Goal: Transaction & Acquisition: Purchase product/service

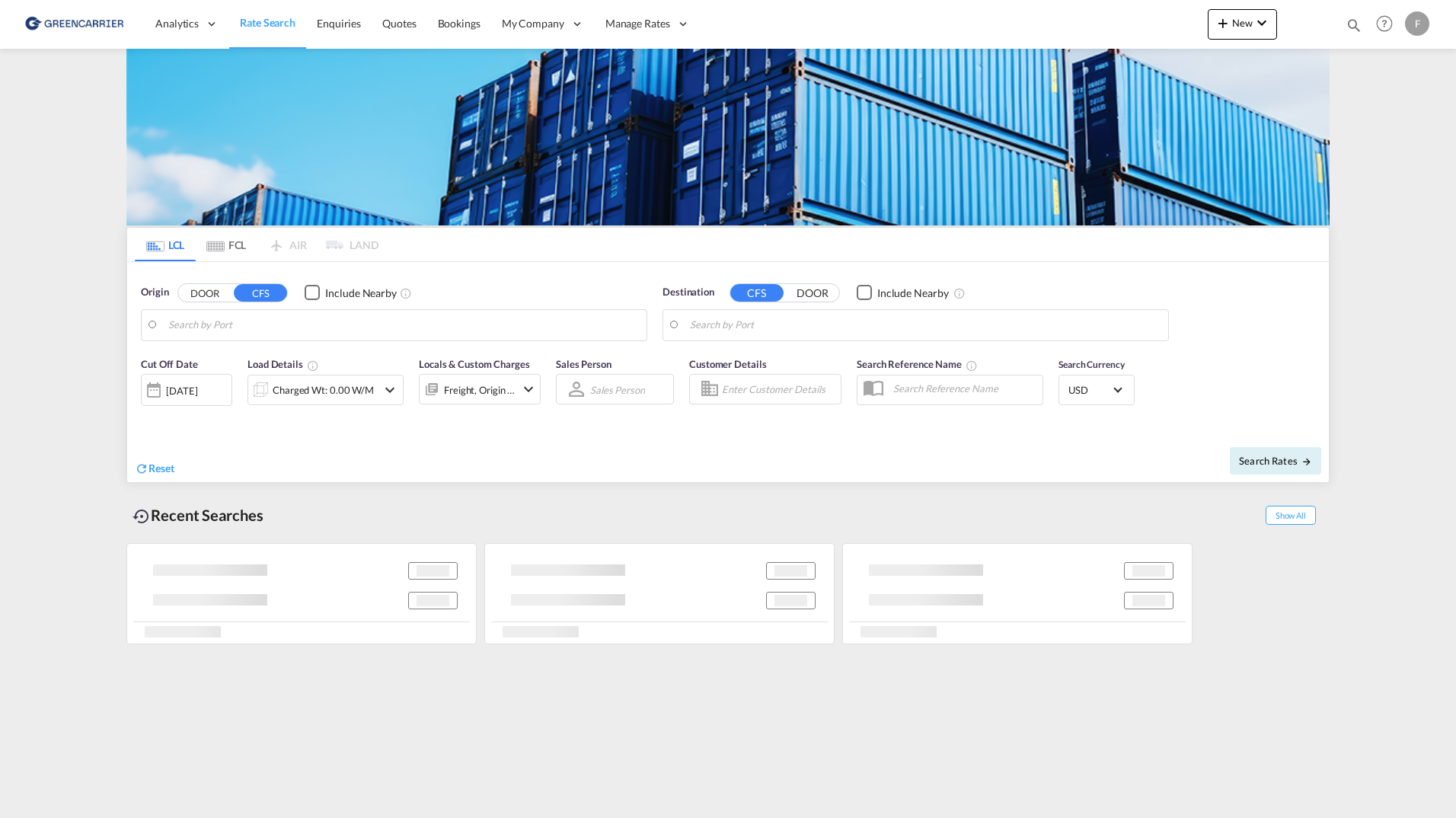
type input "SE-63232, [GEOGRAPHIC_DATA], [GEOGRAPHIC_DATA]"
type input "[GEOGRAPHIC_DATA], COCTG"
type input "DK-4700, [GEOGRAPHIC_DATA], [GEOGRAPHIC_DATA], [GEOGRAPHIC_DATA], [GEOGRAPHIC_D…"
type input "Sharjah, AESHJ"
